Goal: Task Accomplishment & Management: Manage account settings

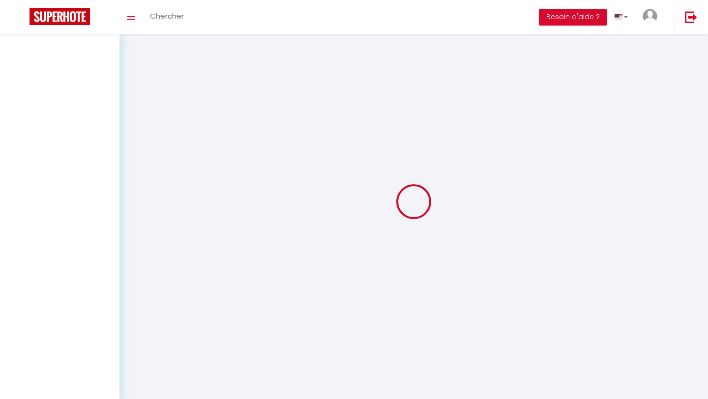
select select
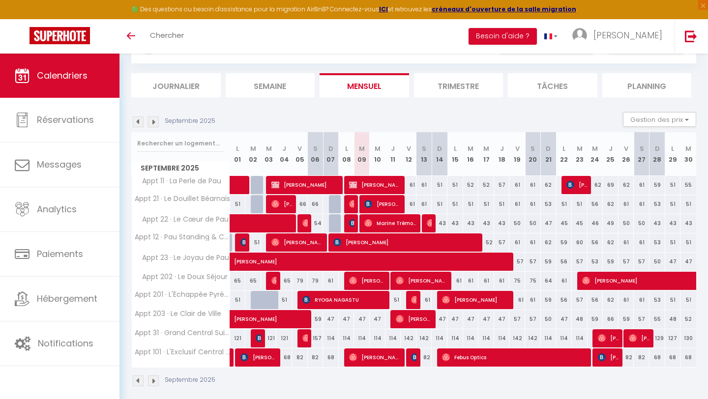
scroll to position [50, 0]
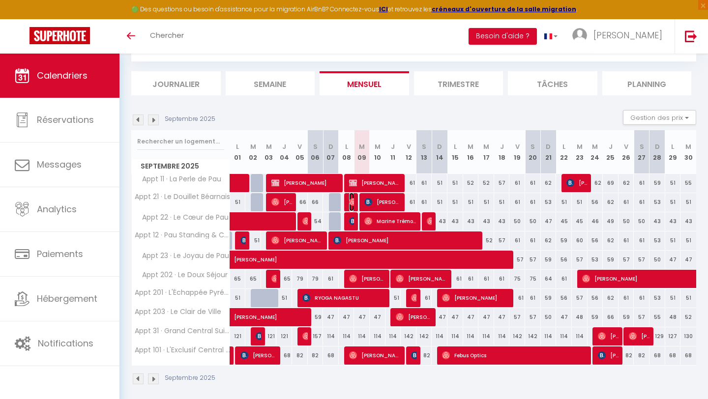
click at [352, 204] on img at bounding box center [353, 202] width 8 height 8
select select "OK"
select select "0"
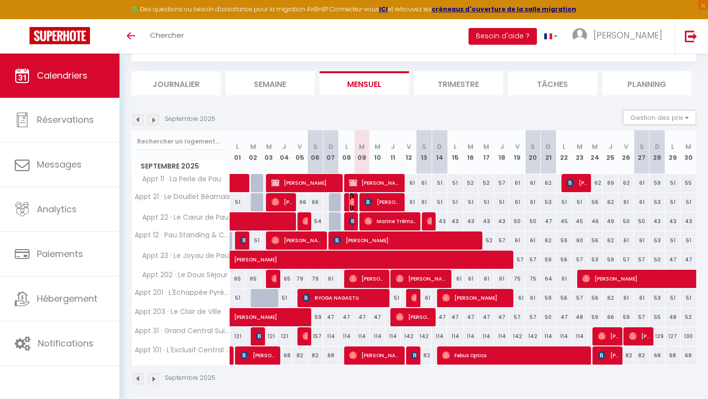
select select "1"
select select
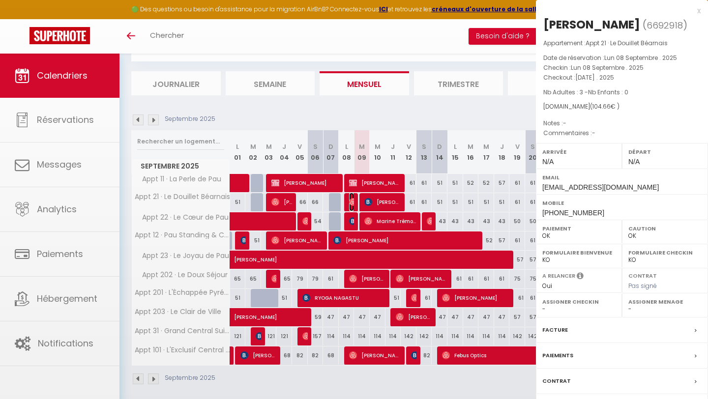
select select "51737"
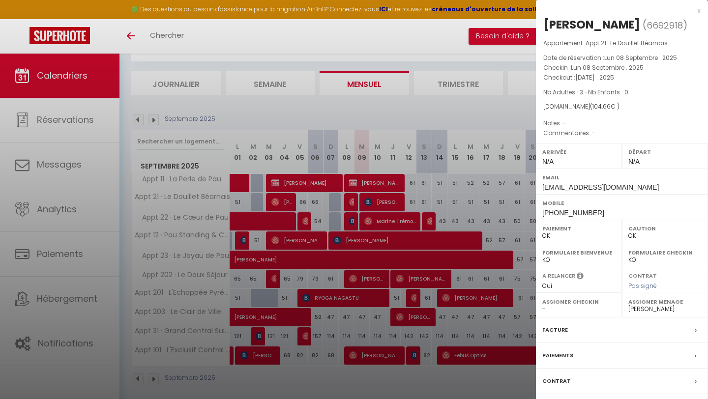
click at [352, 221] on div at bounding box center [354, 199] width 708 height 399
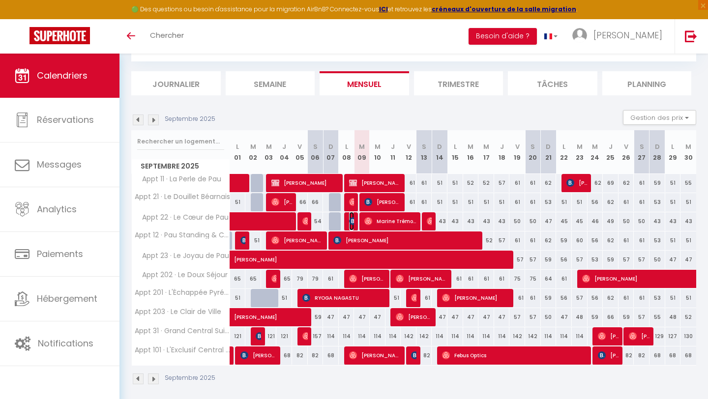
click at [352, 221] on img at bounding box center [353, 221] width 8 height 8
